Goal: Task Accomplishment & Management: Manage account settings

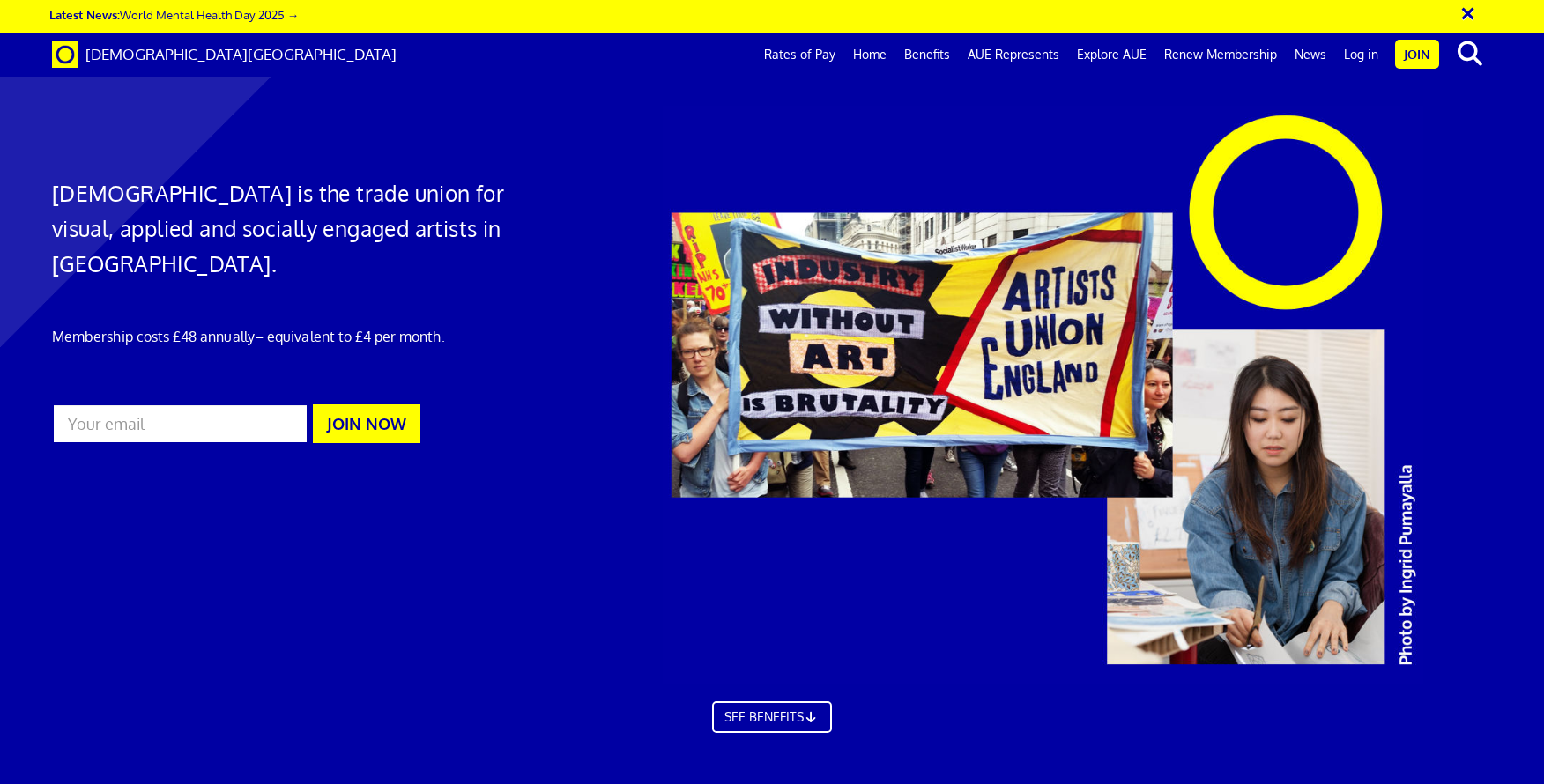
scroll to position [0, 21]
click at [1370, 56] on link "Log in" at bounding box center [1361, 55] width 52 height 44
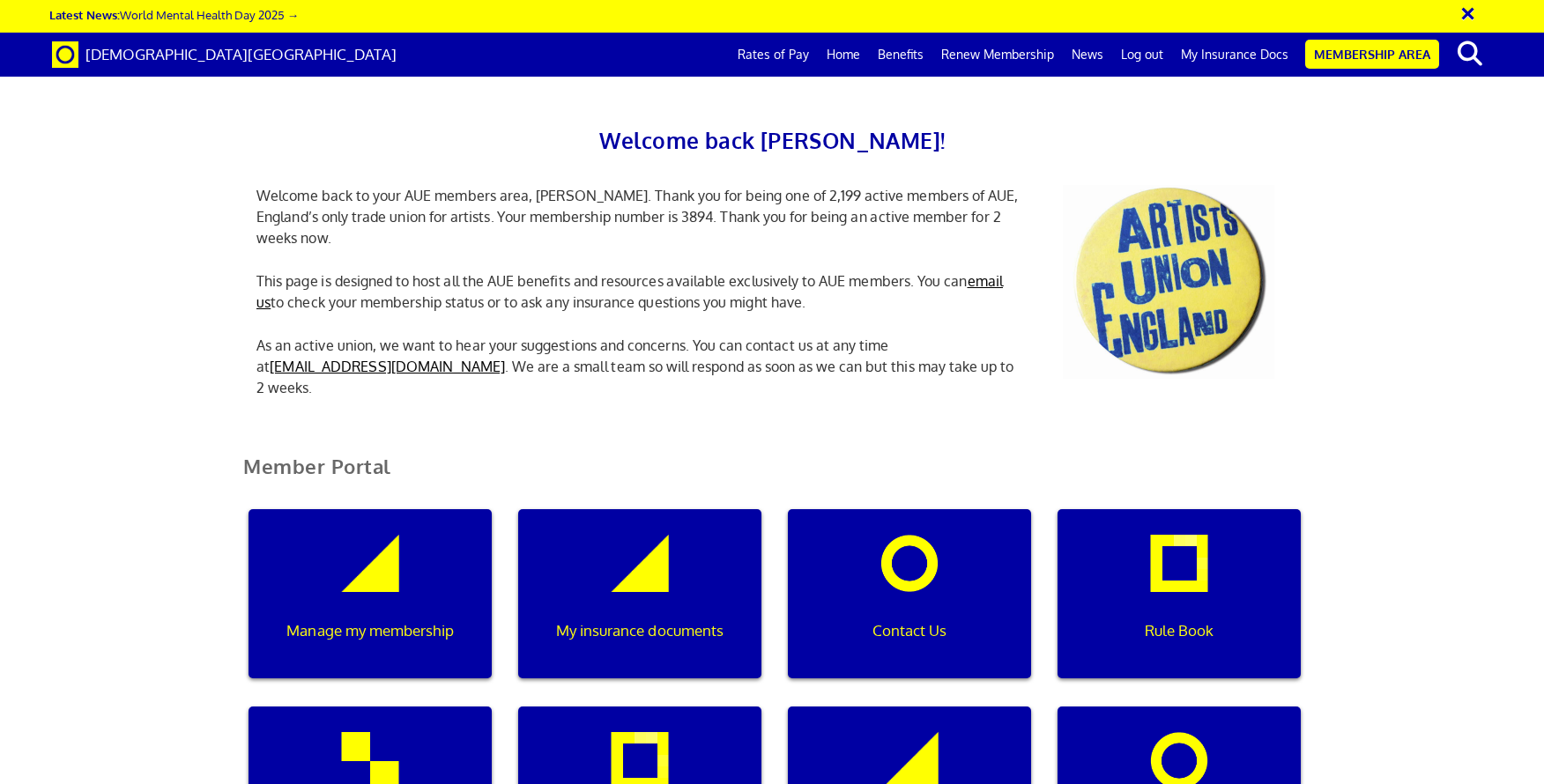
scroll to position [0, 6]
click at [383, 605] on div "Manage my membership" at bounding box center [370, 593] width 243 height 169
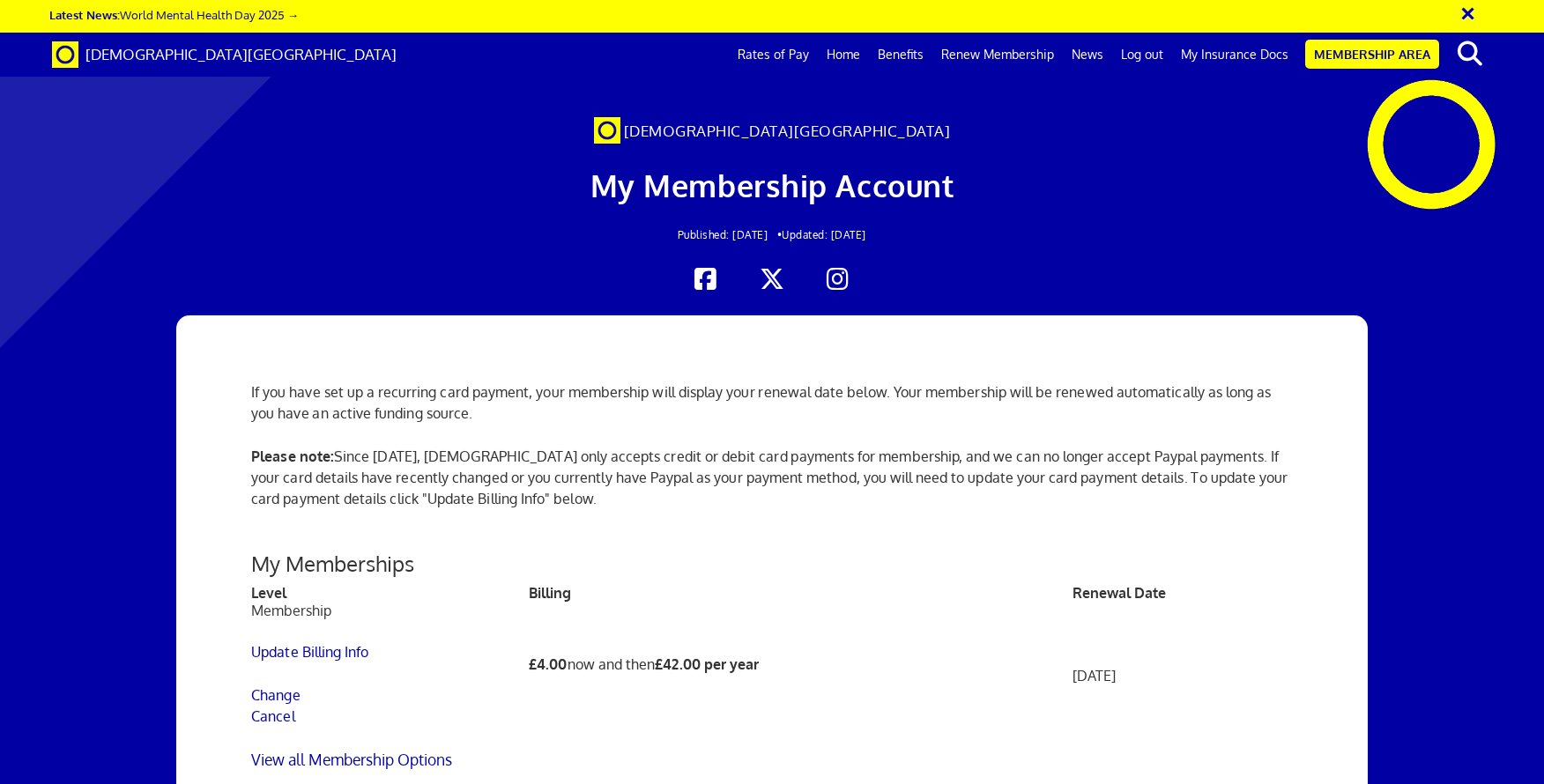
scroll to position [0, 21]
click at [281, 718] on link "Cancel" at bounding box center [273, 715] width 44 height 17
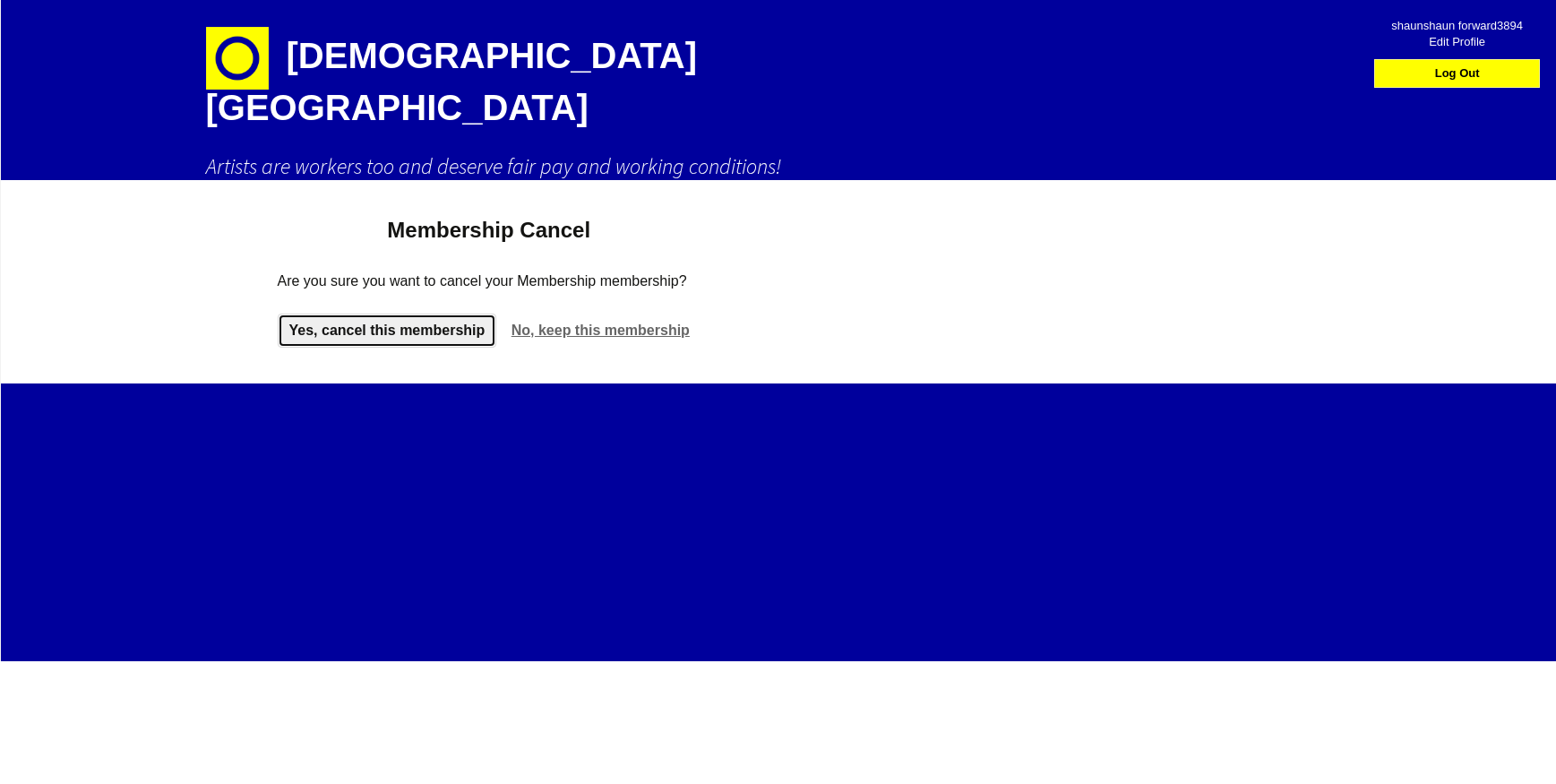
click at [394, 313] on link "Yes, cancel this membership" at bounding box center [387, 330] width 219 height 34
